Goal: Information Seeking & Learning: Learn about a topic

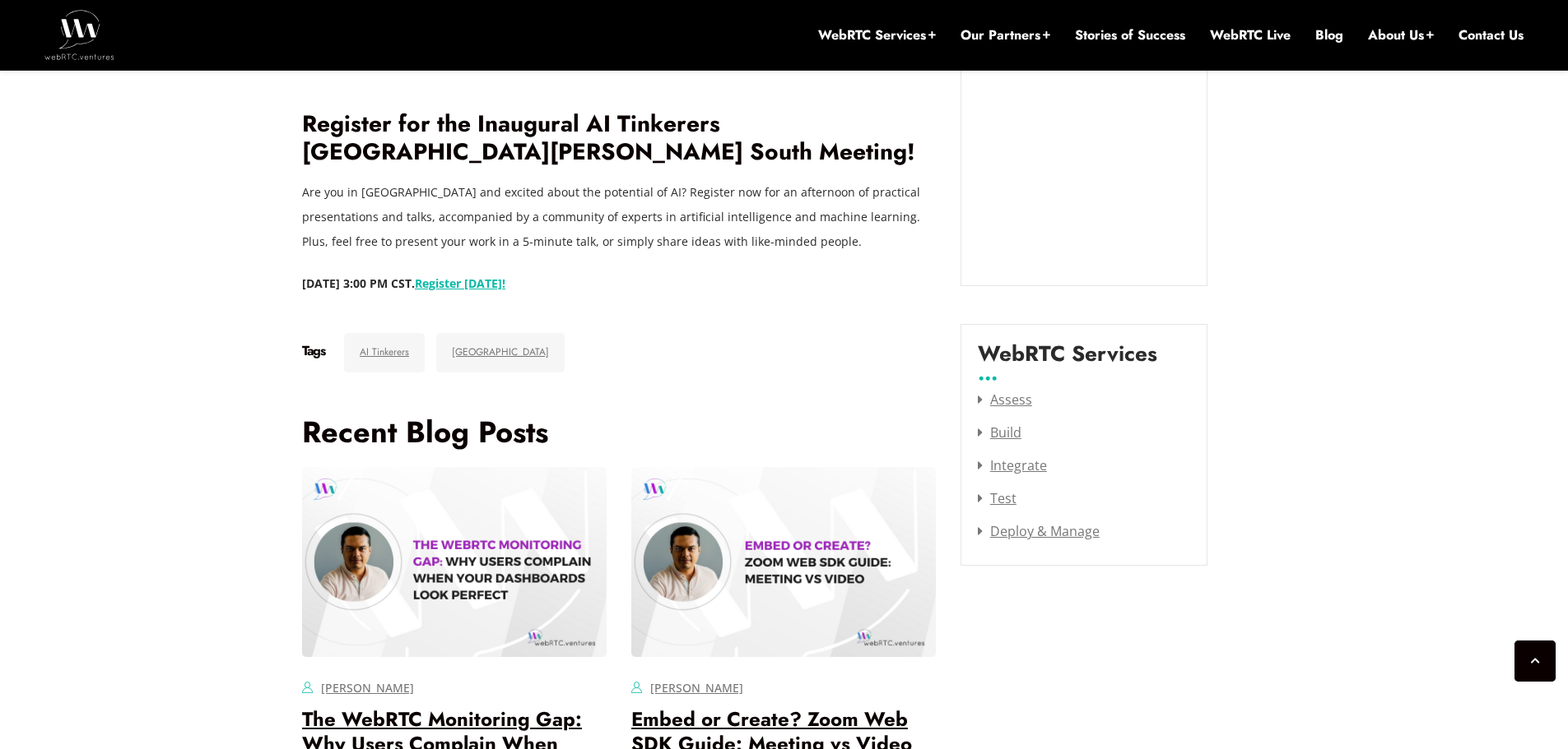
scroll to position [1990, 0]
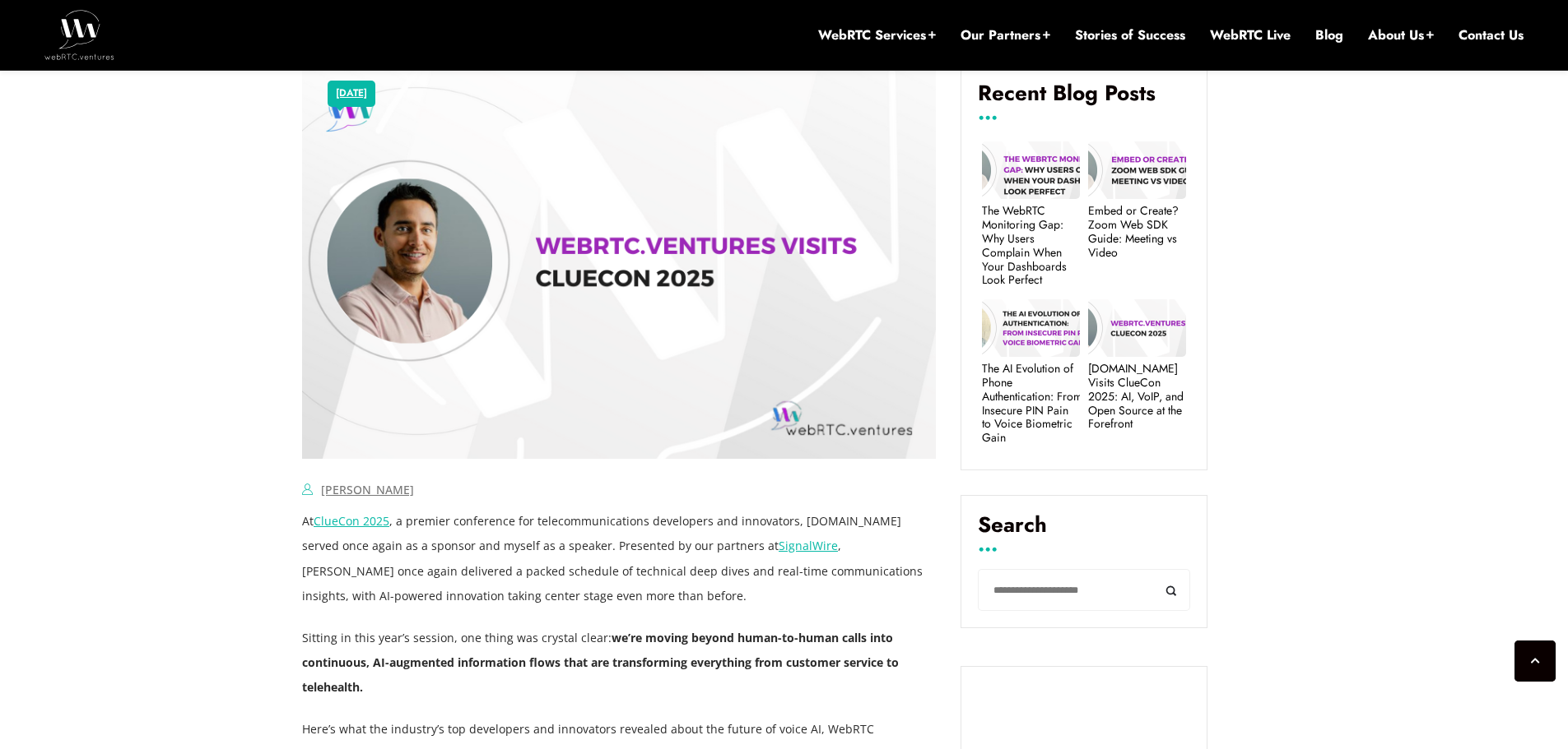
scroll to position [922, 0]
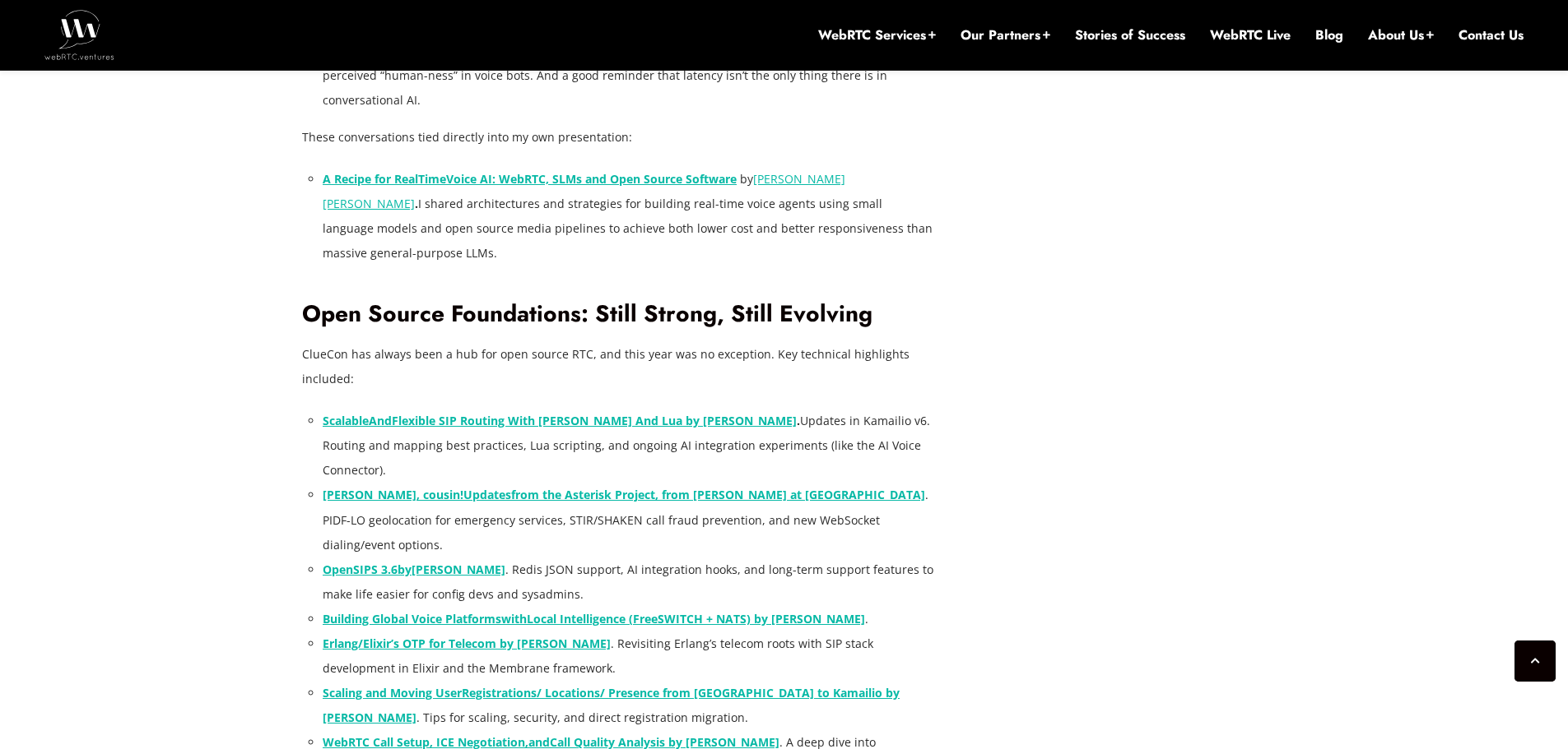
scroll to position [2813, 0]
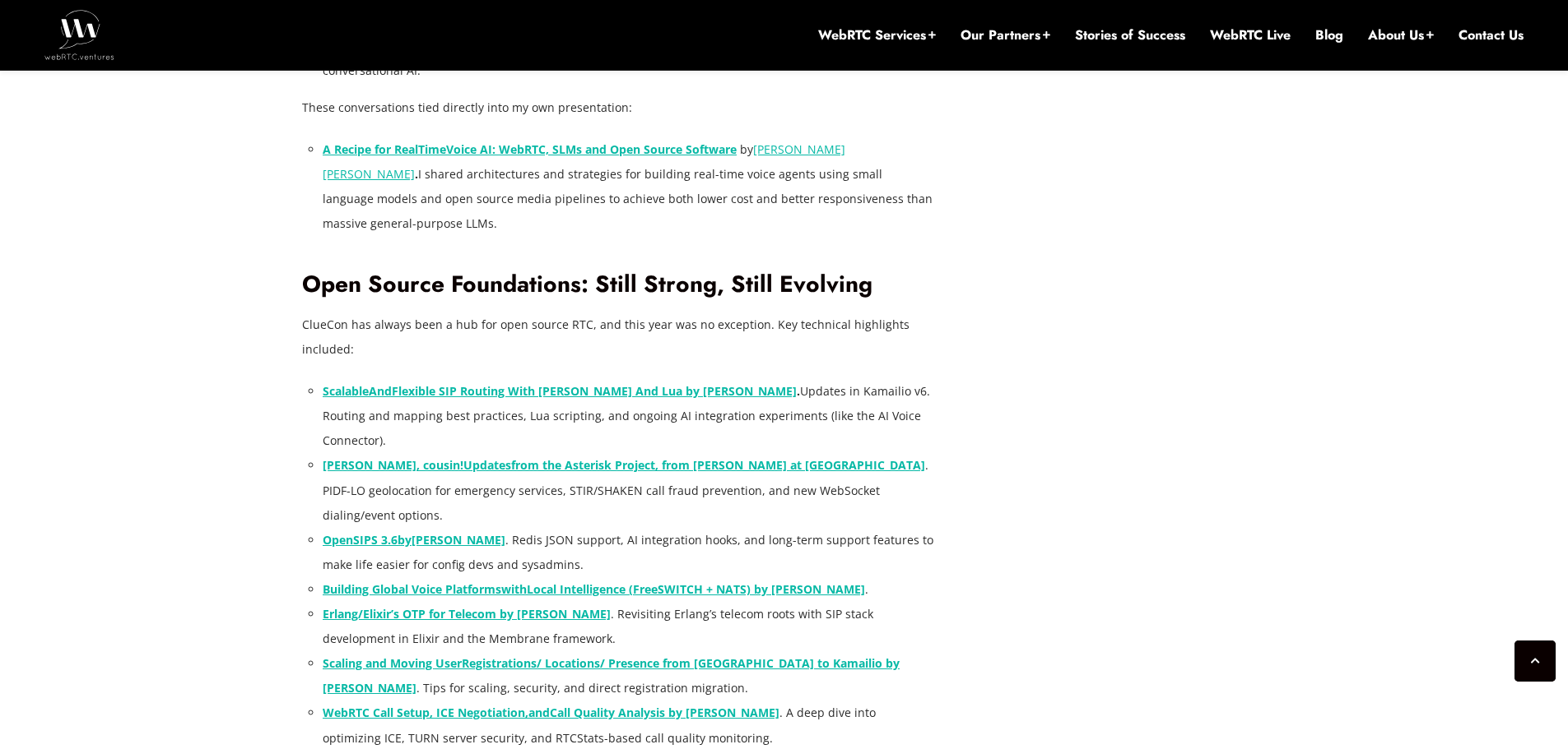
drag, startPoint x: 466, startPoint y: 100, endPoint x: 805, endPoint y: 8, distance: 351.3
click at [493, 602] on li "Erlang/Elixir’s OTP for Telecom by [PERSON_NAME] . Revisiting Erlang’s telecom …" at bounding box center [629, 627] width 613 height 50
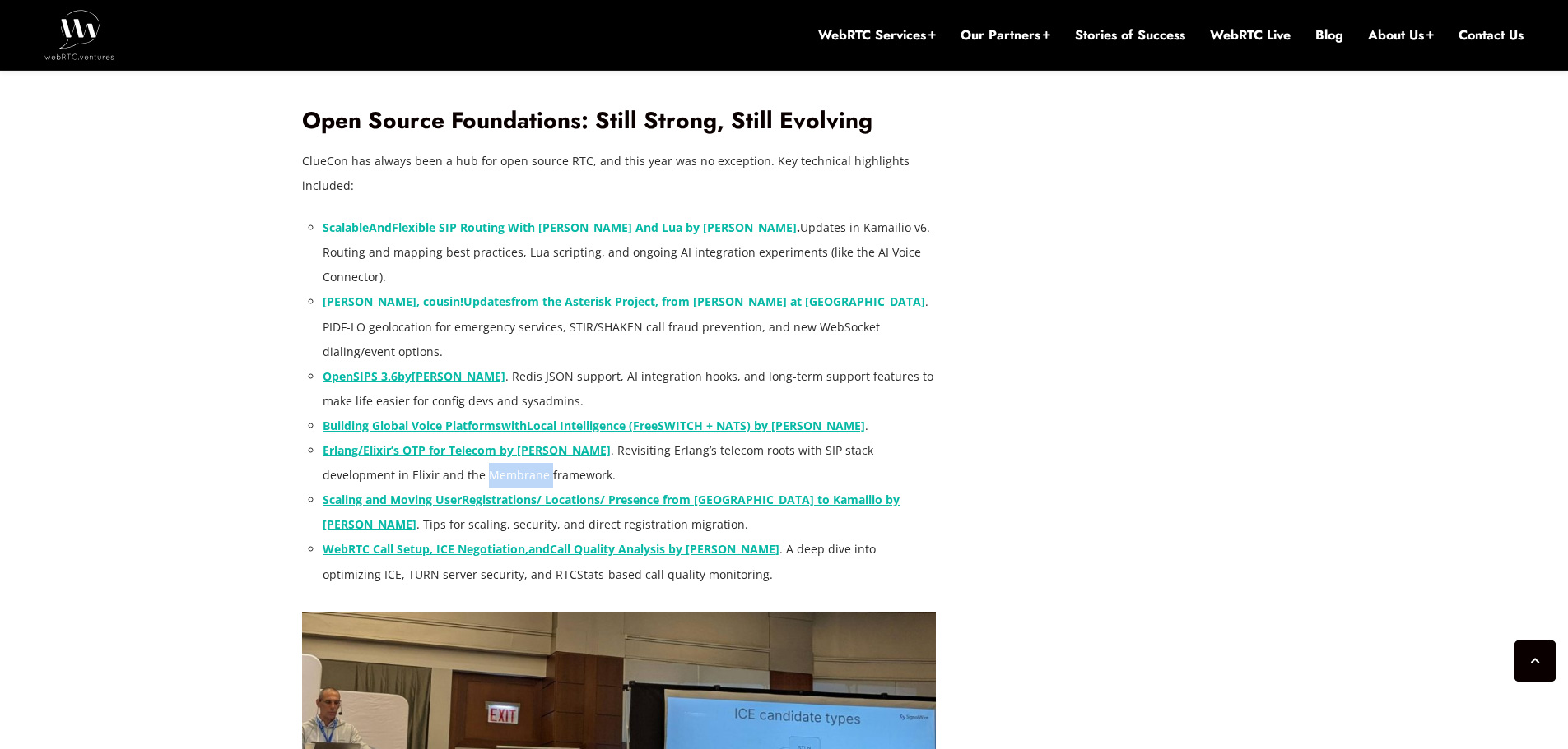
scroll to position [2978, 0]
click at [1252, 432] on div "[DATE] [PERSON_NAME] Comments Off on [DOMAIN_NAME] Visits ClueCon 2025: AI, VoI…" at bounding box center [784, 589] width 984 height 5519
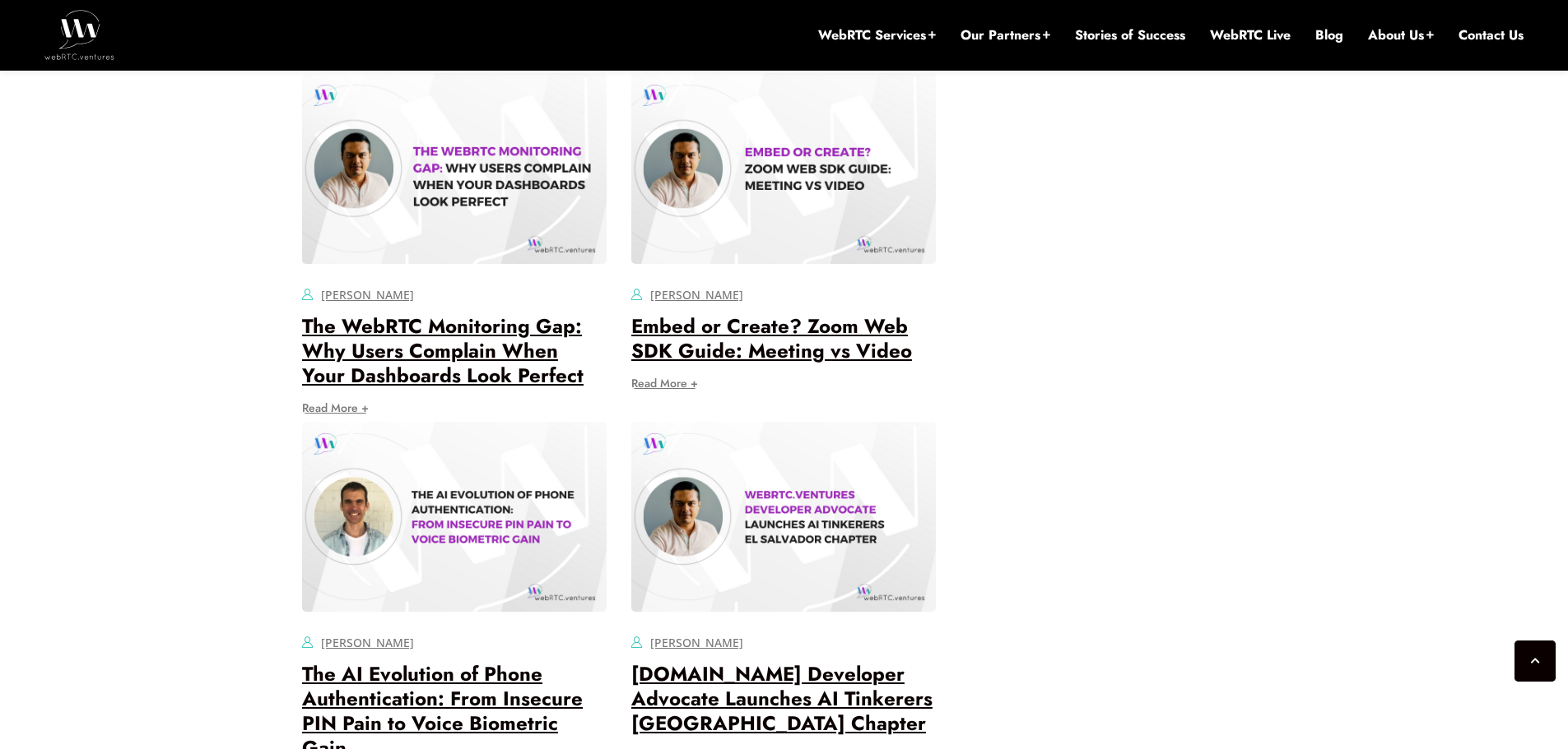
scroll to position [5693, 0]
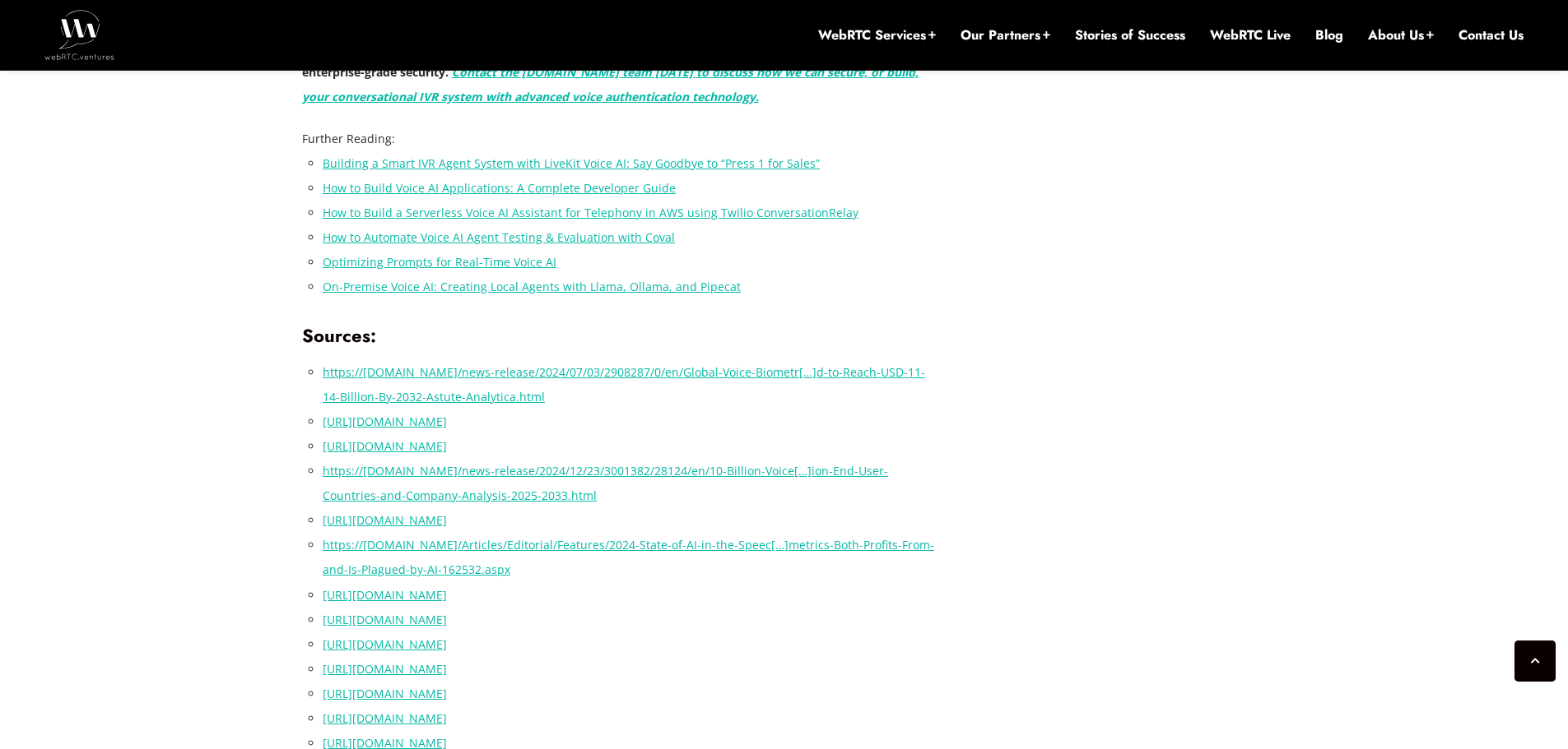
scroll to position [5034, 0]
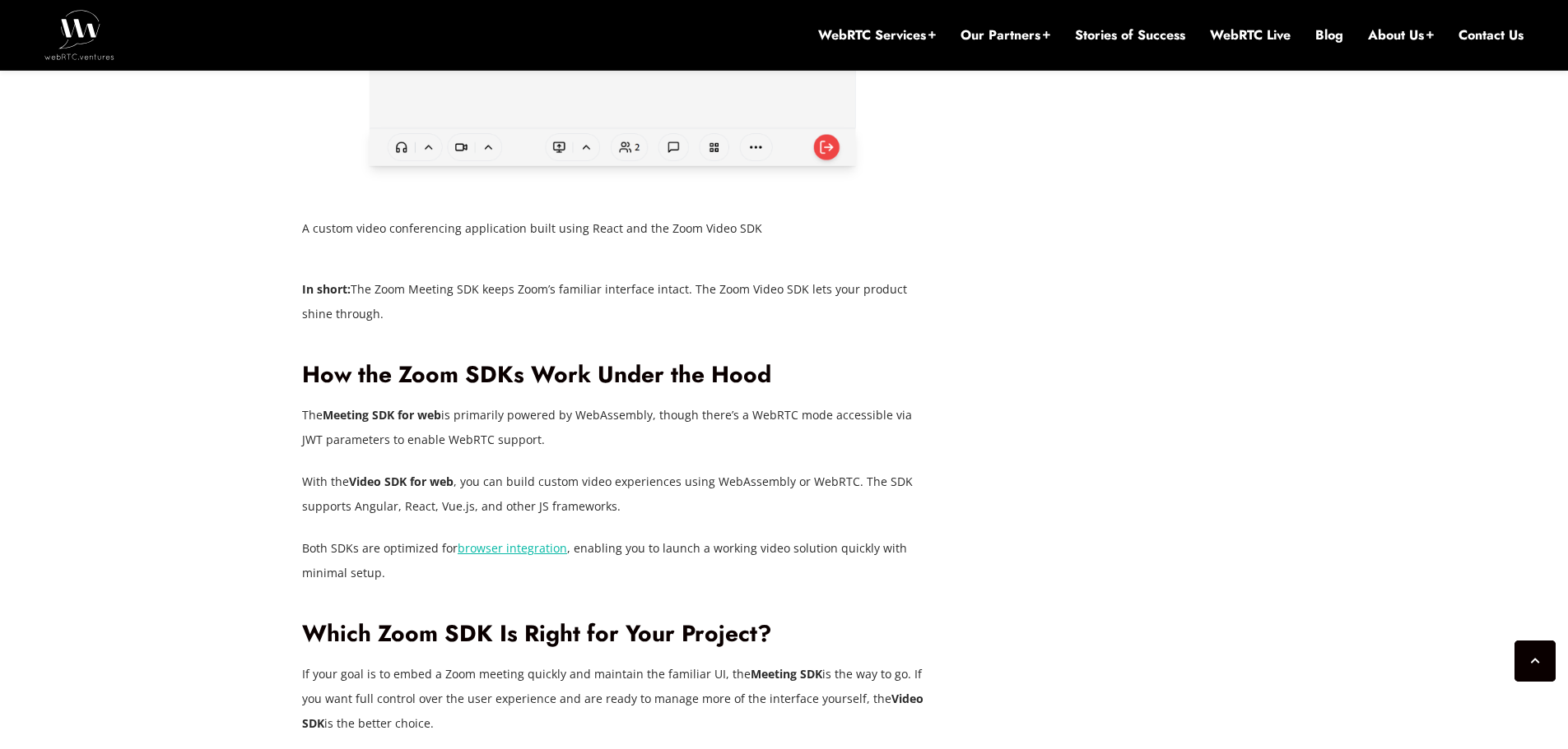
scroll to position [3142, 0]
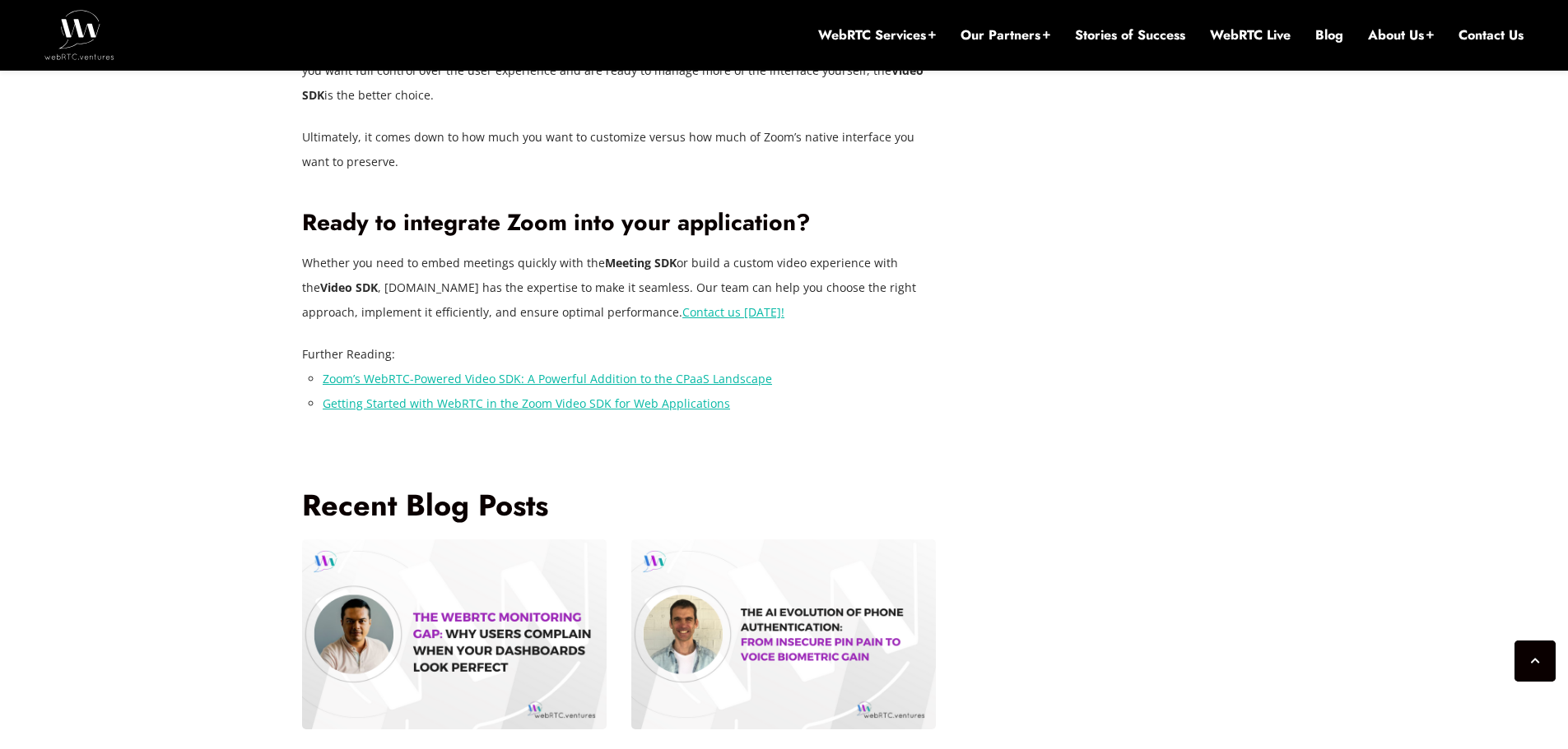
scroll to position [3801, 0]
